Goal: Task Accomplishment & Management: Manage account settings

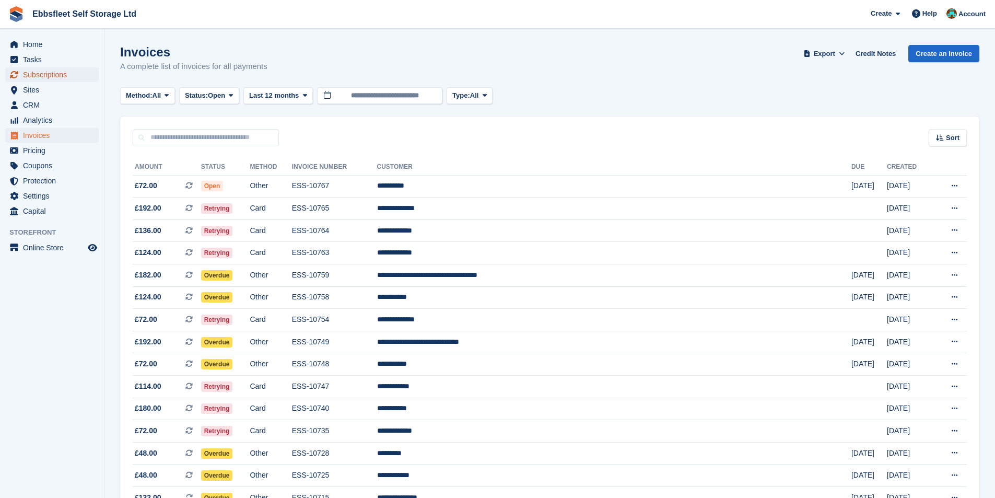
click at [63, 75] on span "Subscriptions" at bounding box center [54, 74] width 63 height 15
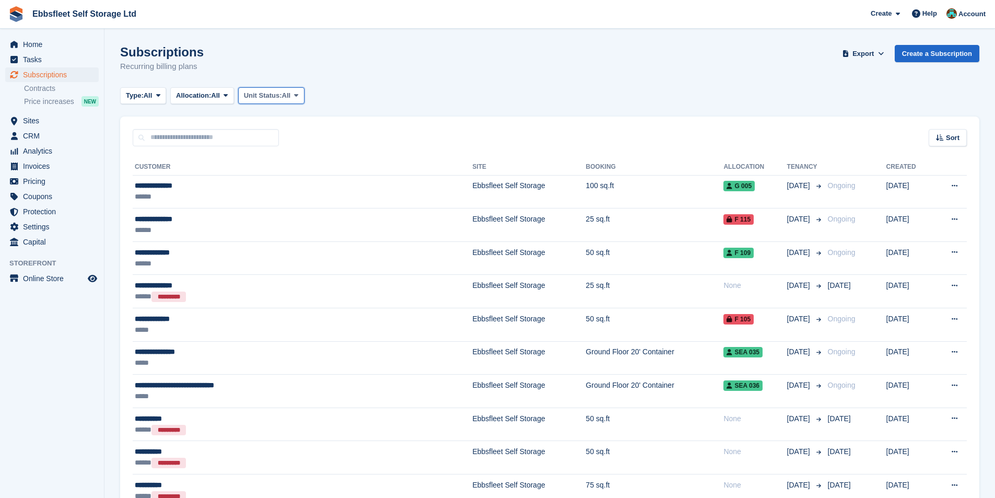
click at [282, 94] on span "Unit Status:" at bounding box center [263, 95] width 38 height 10
click at [301, 153] on link "Overlocked" at bounding box center [288, 157] width 91 height 19
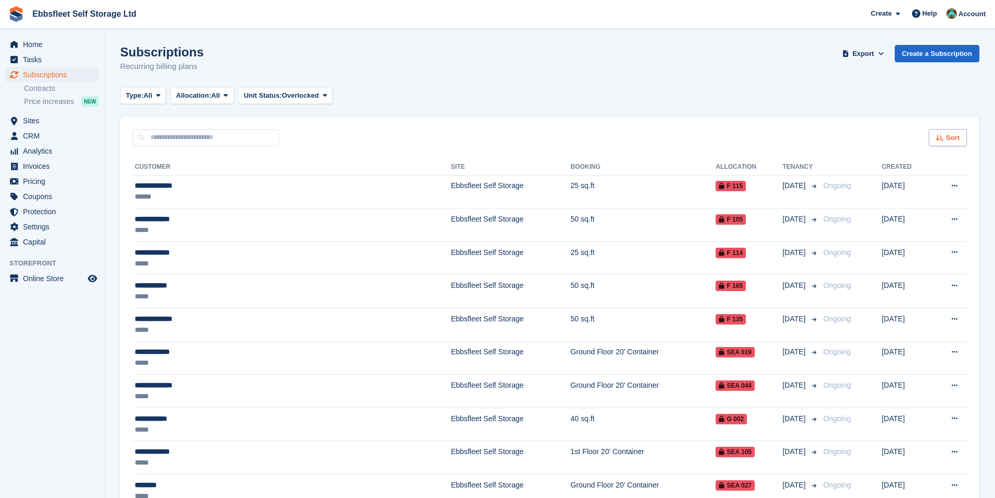
click at [936, 147] on div "**********" at bounding box center [549, 446] width 859 height 601
click at [942, 140] on icon at bounding box center [940, 137] width 8 height 7
click at [914, 181] on span "Customer name" at bounding box center [909, 177] width 52 height 8
